Goal: Transaction & Acquisition: Purchase product/service

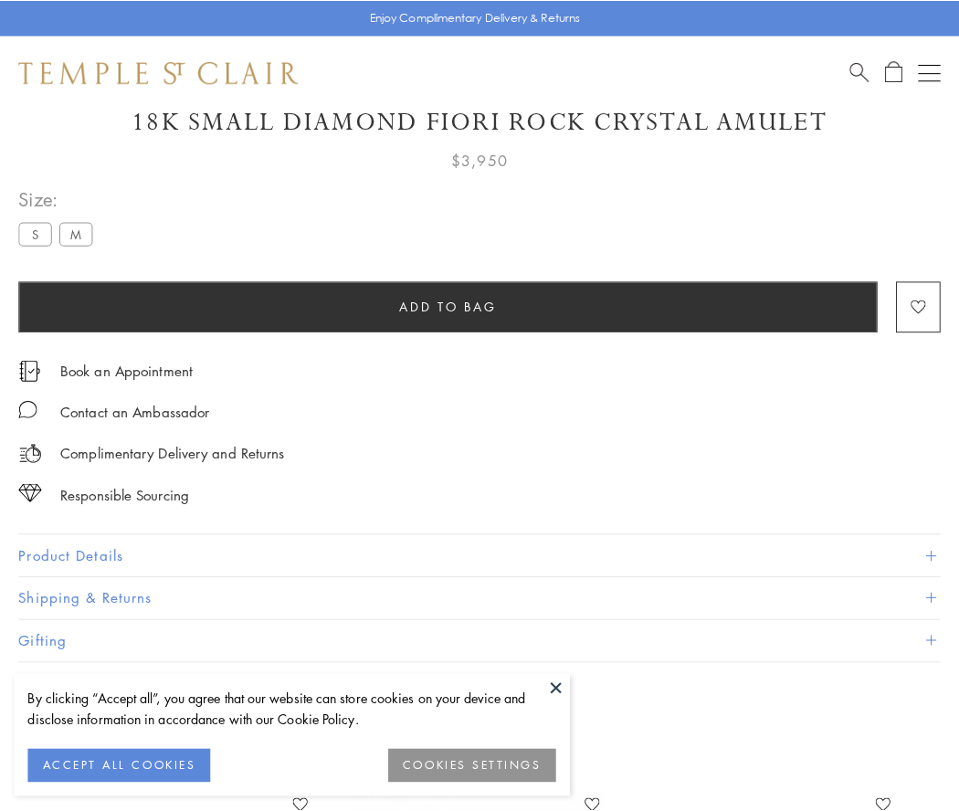
scroll to position [79, 0]
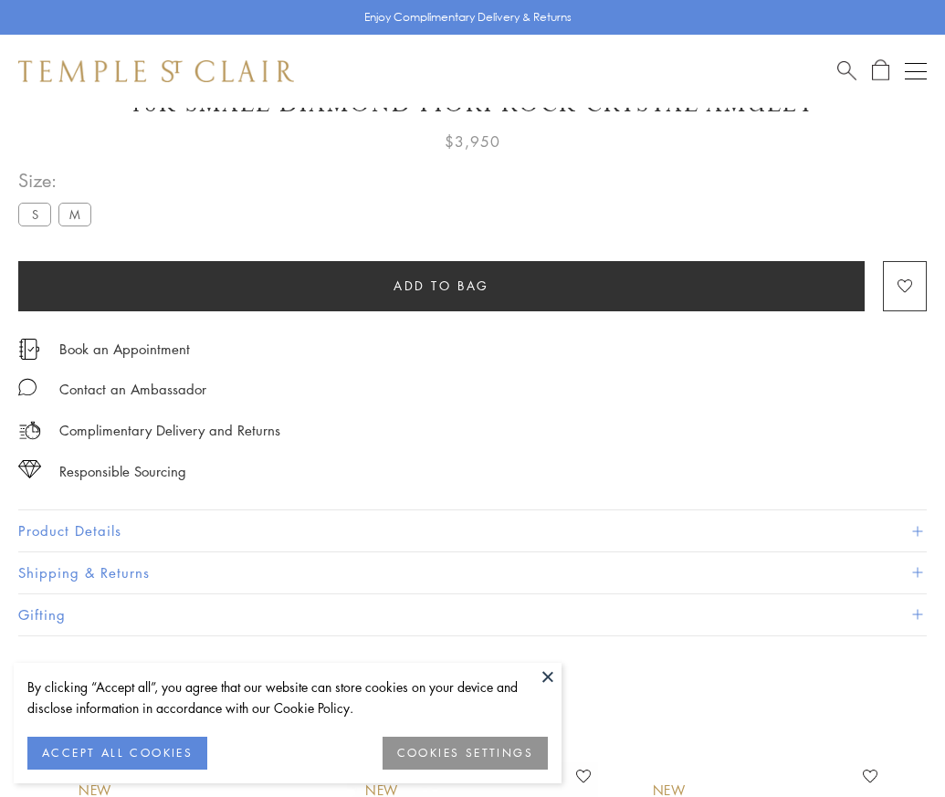
click at [441, 285] on span "Add to bag" at bounding box center [442, 286] width 96 height 20
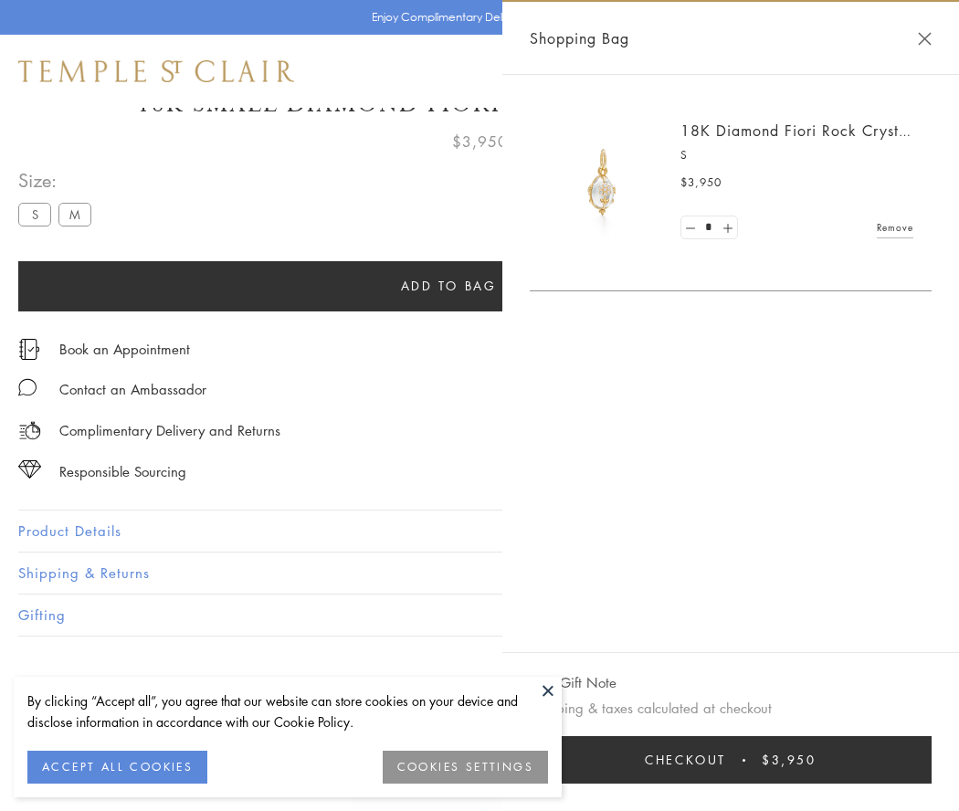
click at [732, 760] on button "Checkout $3,950" at bounding box center [731, 759] width 402 height 47
